Goal: Information Seeking & Learning: Learn about a topic

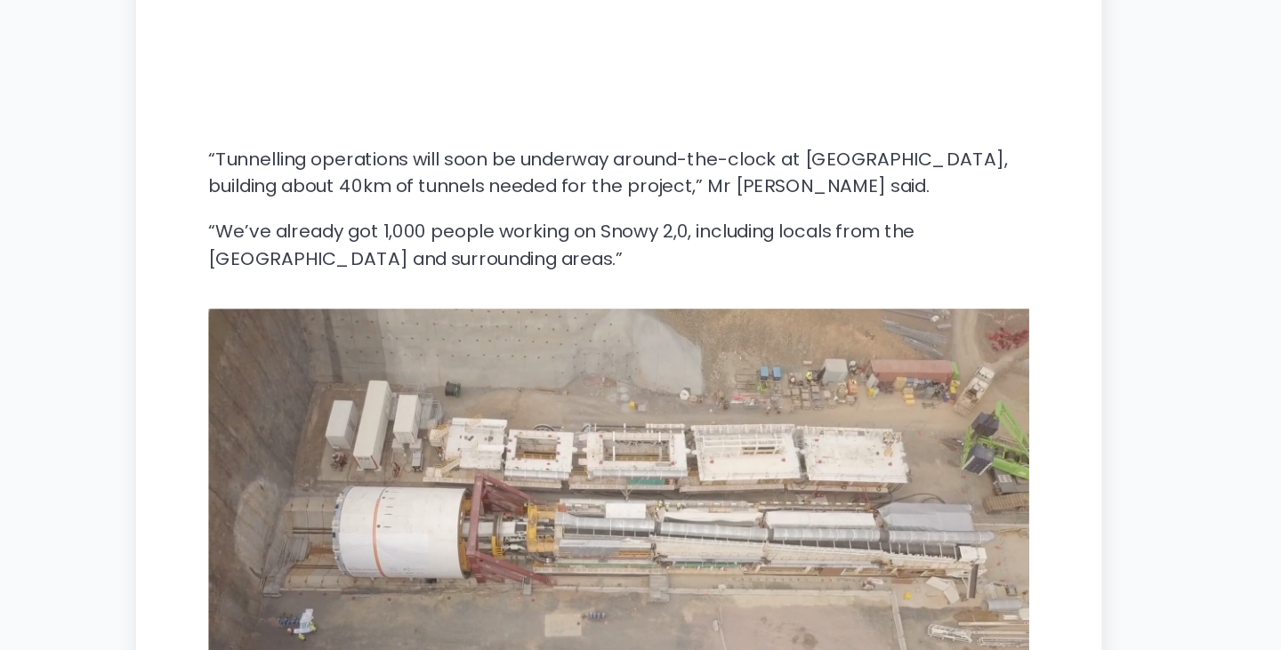
scroll to position [2499, 0]
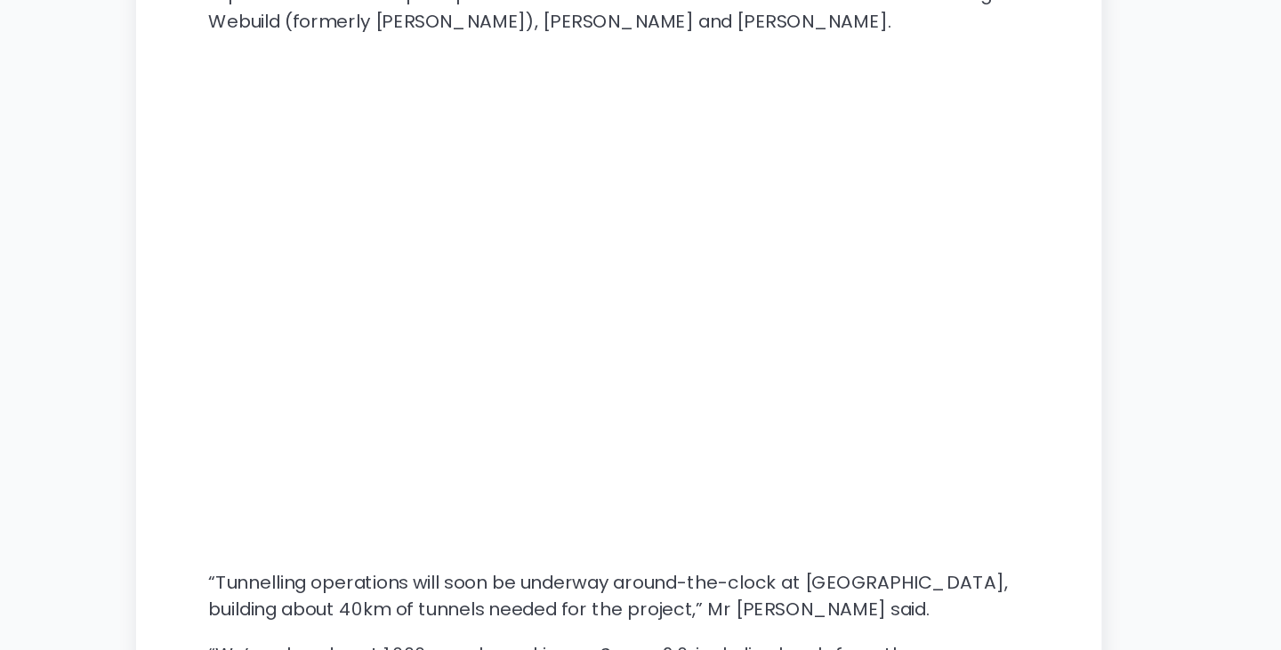
click at [647, 436] on div "Commissioning is underway on the first tunnel boring machine (TBM) for Australi…" at bounding box center [486, 620] width 644 height 4540
click at [451, 478] on p "“Tunnelling operations will soon be underway around-the-clock at [GEOGRAPHIC_DA…" at bounding box center [486, 467] width 644 height 43
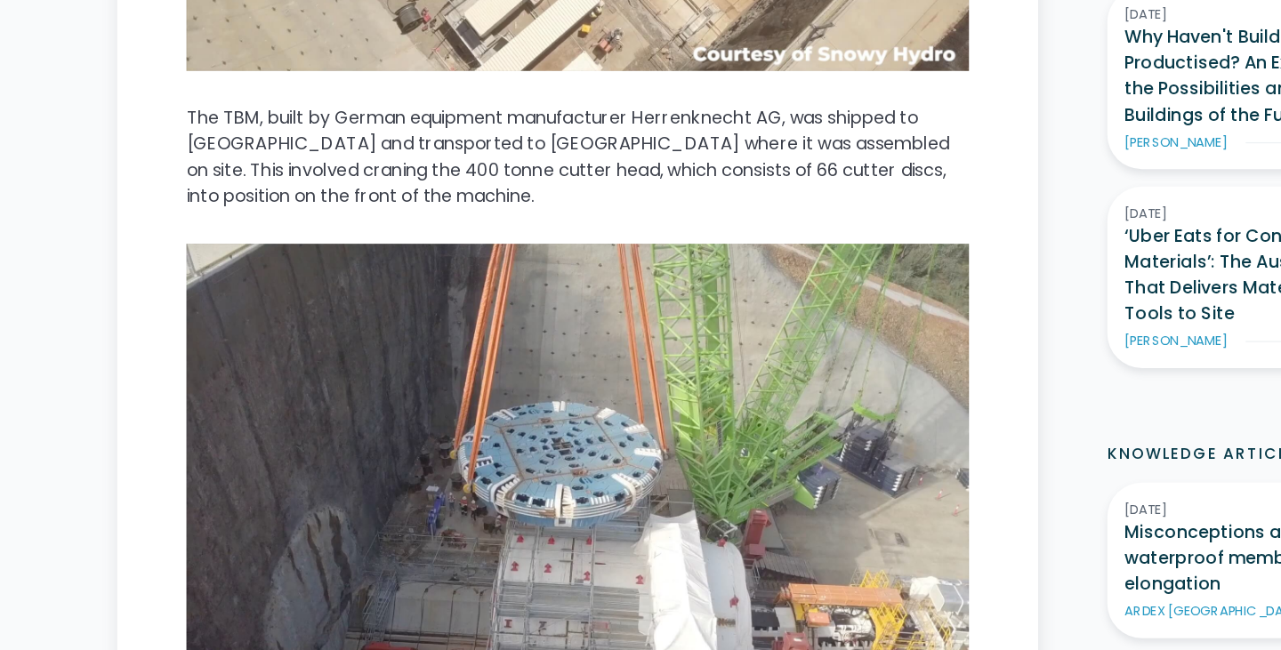
scroll to position [758, 0]
